Goal: Information Seeking & Learning: Check status

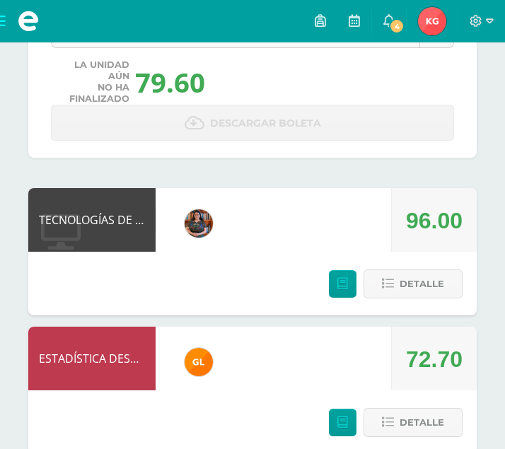
scroll to position [91, 0]
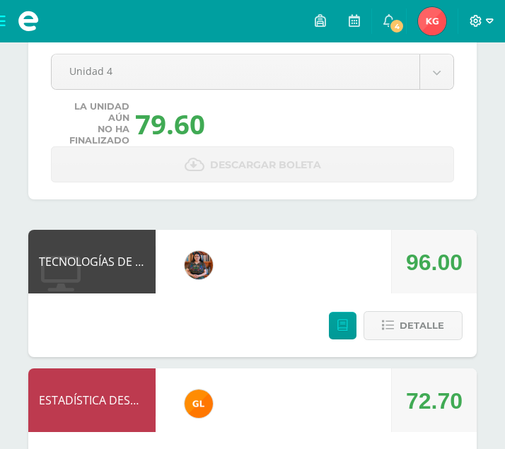
click at [480, 27] on icon at bounding box center [476, 21] width 13 height 13
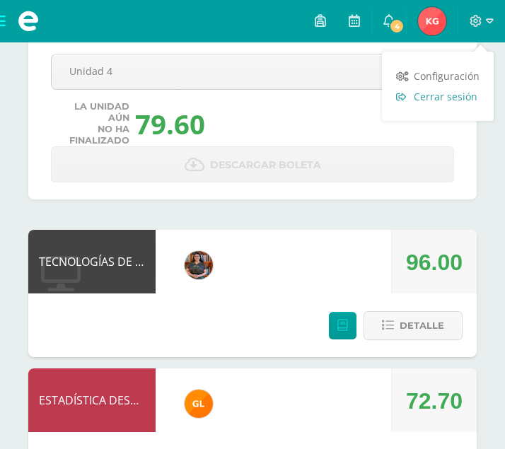
click at [428, 99] on span "Cerrar sesión" at bounding box center [446, 96] width 64 height 13
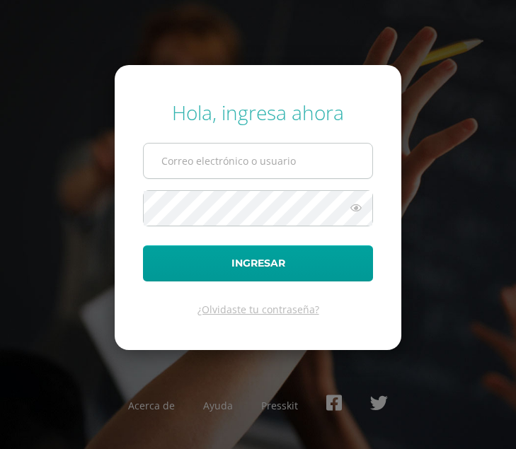
click at [263, 161] on input "text" at bounding box center [258, 161] width 229 height 35
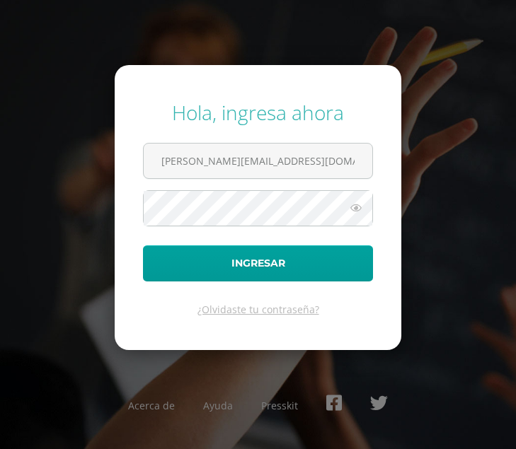
type input "[PERSON_NAME][EMAIL_ADDRESS][DOMAIN_NAME]"
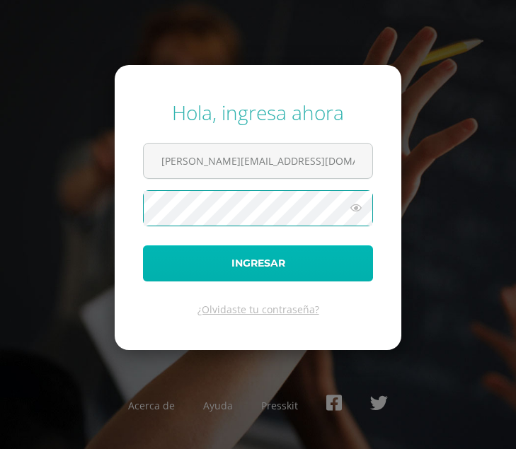
click at [190, 266] on button "Ingresar" at bounding box center [258, 264] width 230 height 36
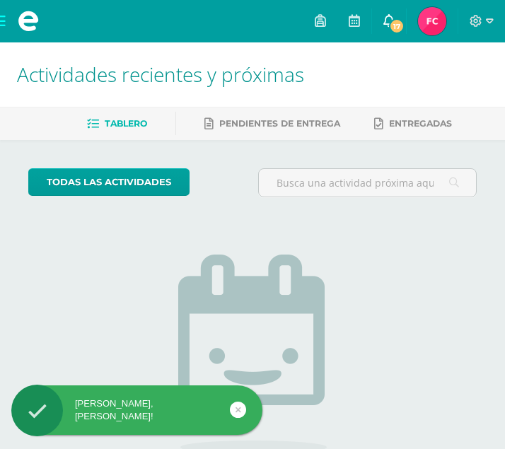
click at [389, 29] on link "17" at bounding box center [389, 21] width 34 height 42
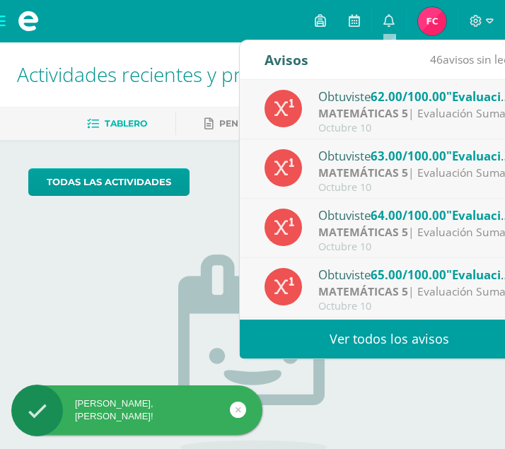
click at [426, 16] on img at bounding box center [432, 21] width 28 height 28
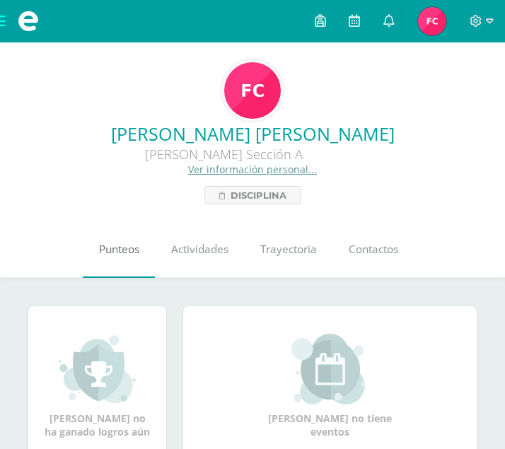
click at [110, 251] on span "Punteos" at bounding box center [119, 249] width 40 height 15
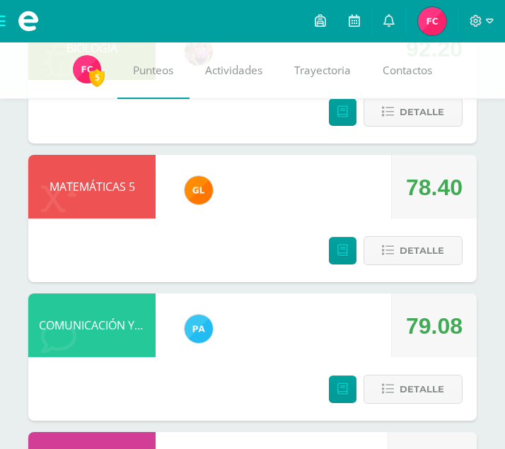
scroll to position [717, 0]
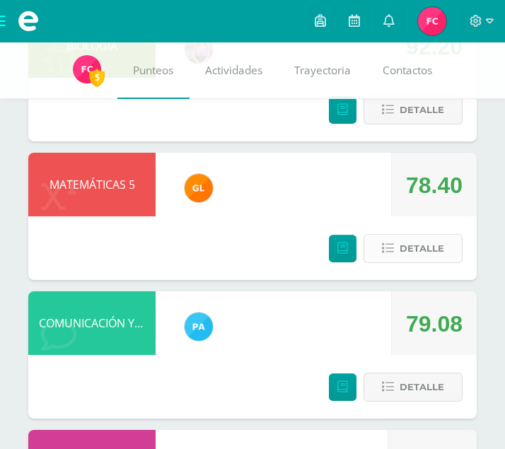
click at [388, 235] on button "Detalle" at bounding box center [413, 248] width 99 height 29
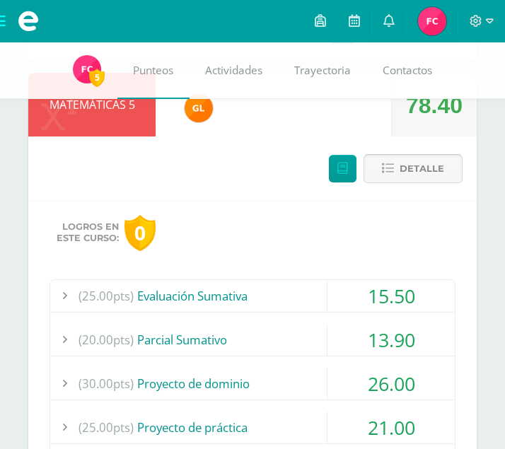
scroll to position [798, 0]
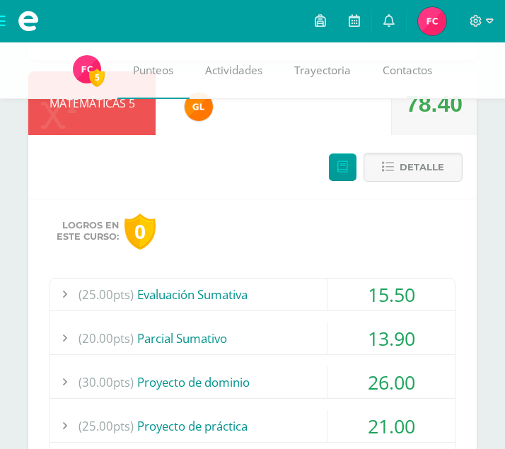
click at [330, 288] on div "15.50" at bounding box center [391, 295] width 127 height 32
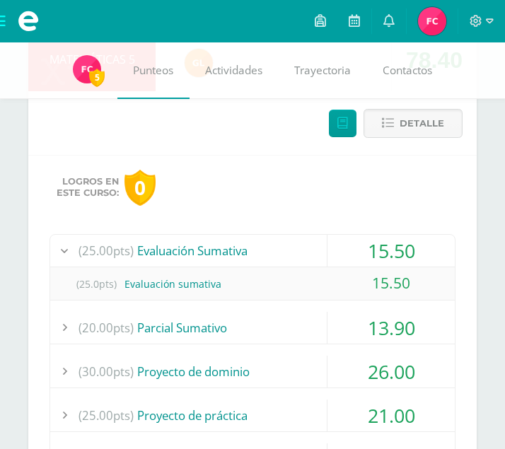
scroll to position [847, 0]
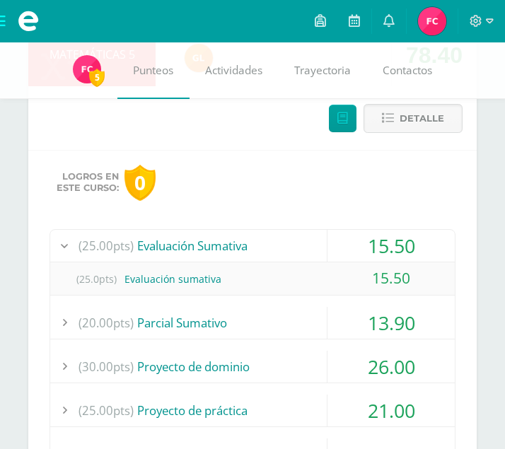
click at [319, 314] on div "(20.00pts) [GEOGRAPHIC_DATA]" at bounding box center [252, 323] width 405 height 32
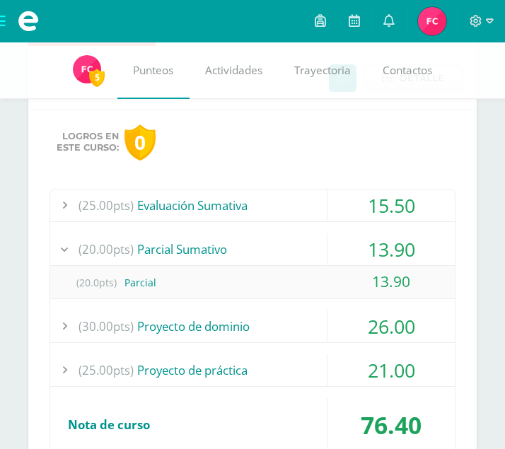
click at [311, 324] on div "(30.00pts) Proyecto de dominio" at bounding box center [252, 327] width 405 height 32
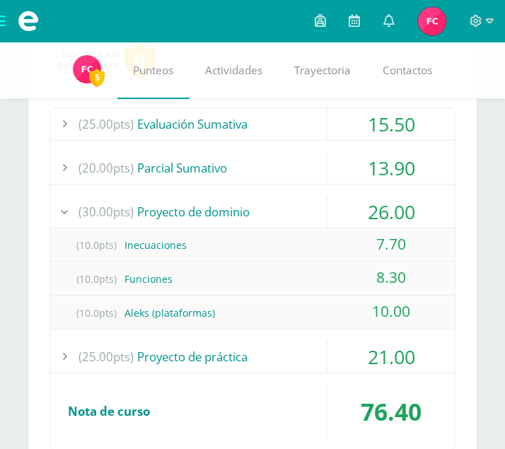
scroll to position [970, 0]
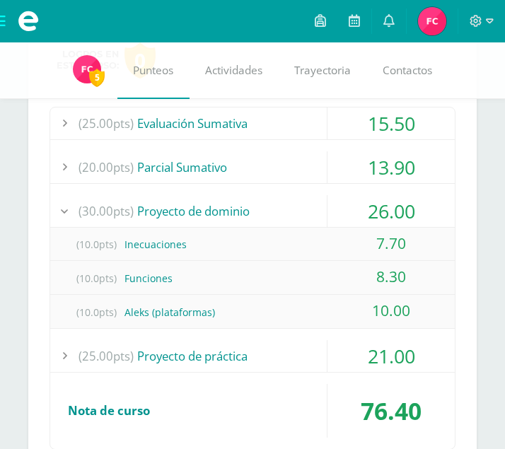
click at [294, 345] on div "(25.00pts) Proyecto de práctica" at bounding box center [252, 356] width 405 height 32
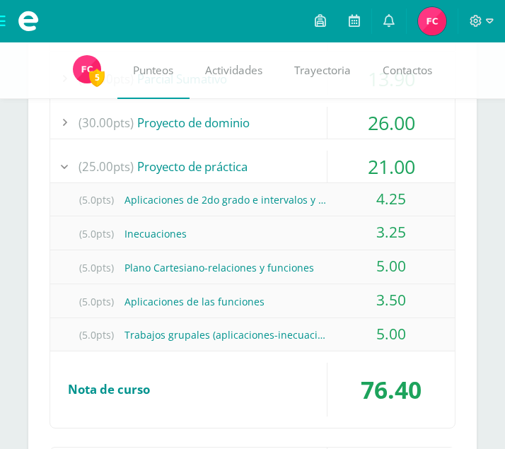
scroll to position [1060, 0]
